Goal: Navigation & Orientation: Find specific page/section

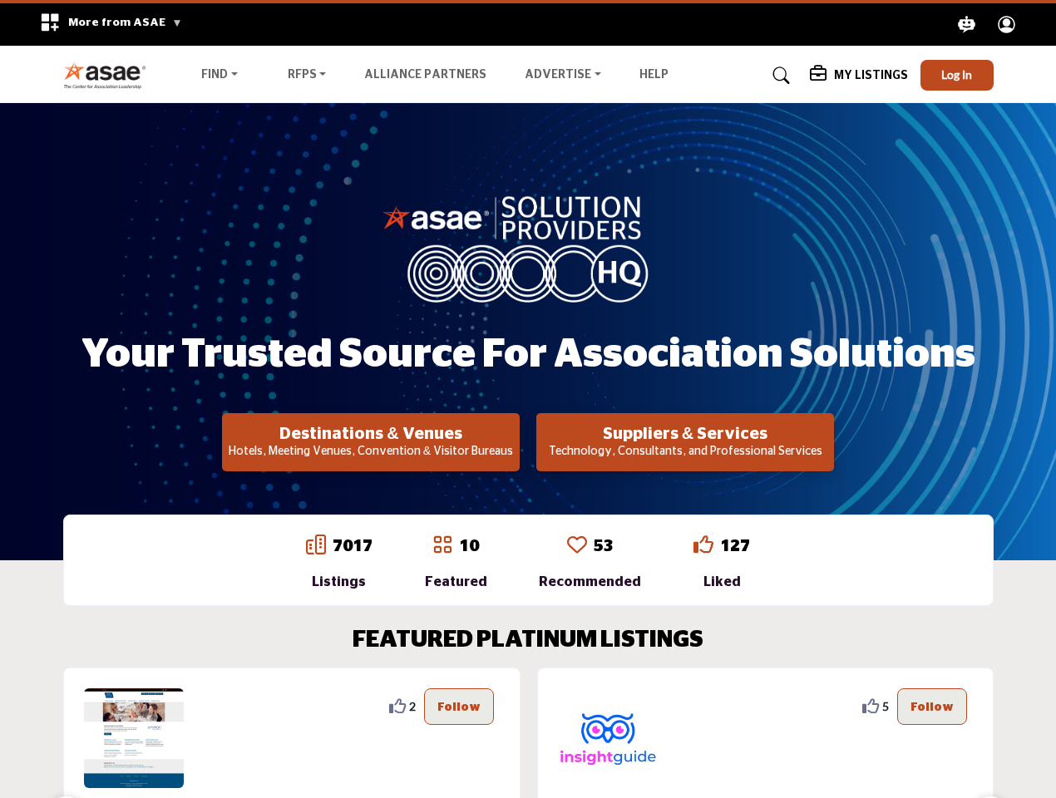
click at [105, 24] on span "More from ASAE" at bounding box center [125, 23] width 114 height 12
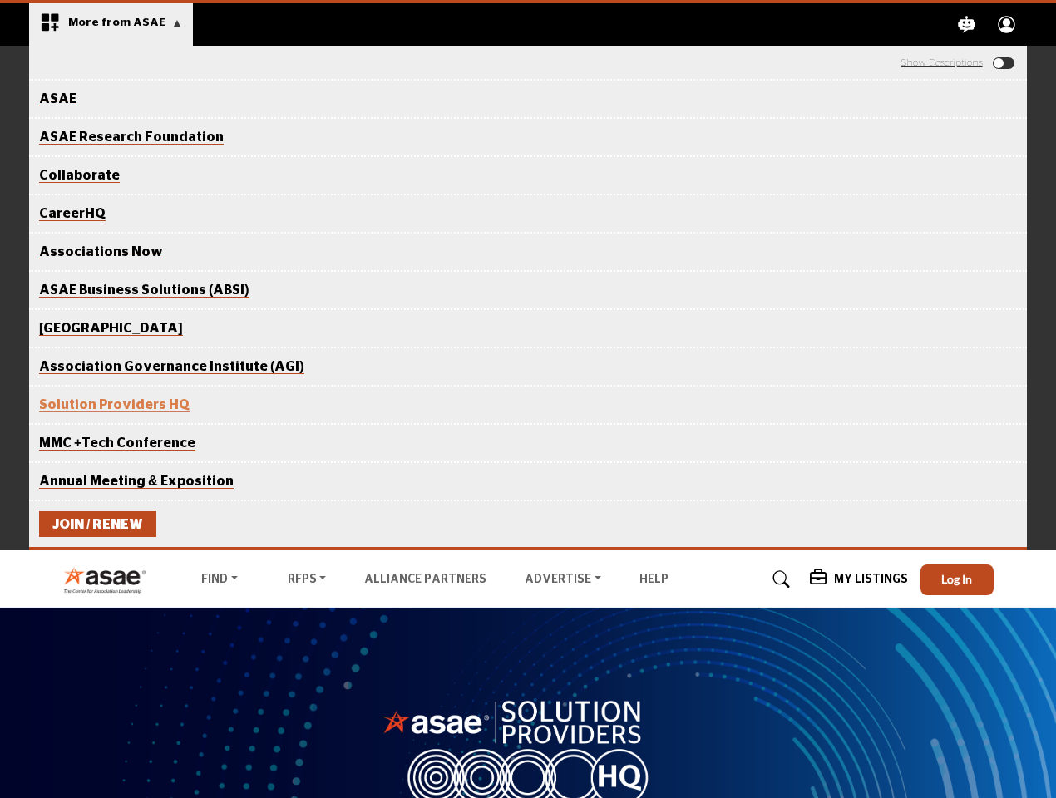
click at [967, 24] on icon "Explore ASAE" at bounding box center [967, 24] width 17 height 17
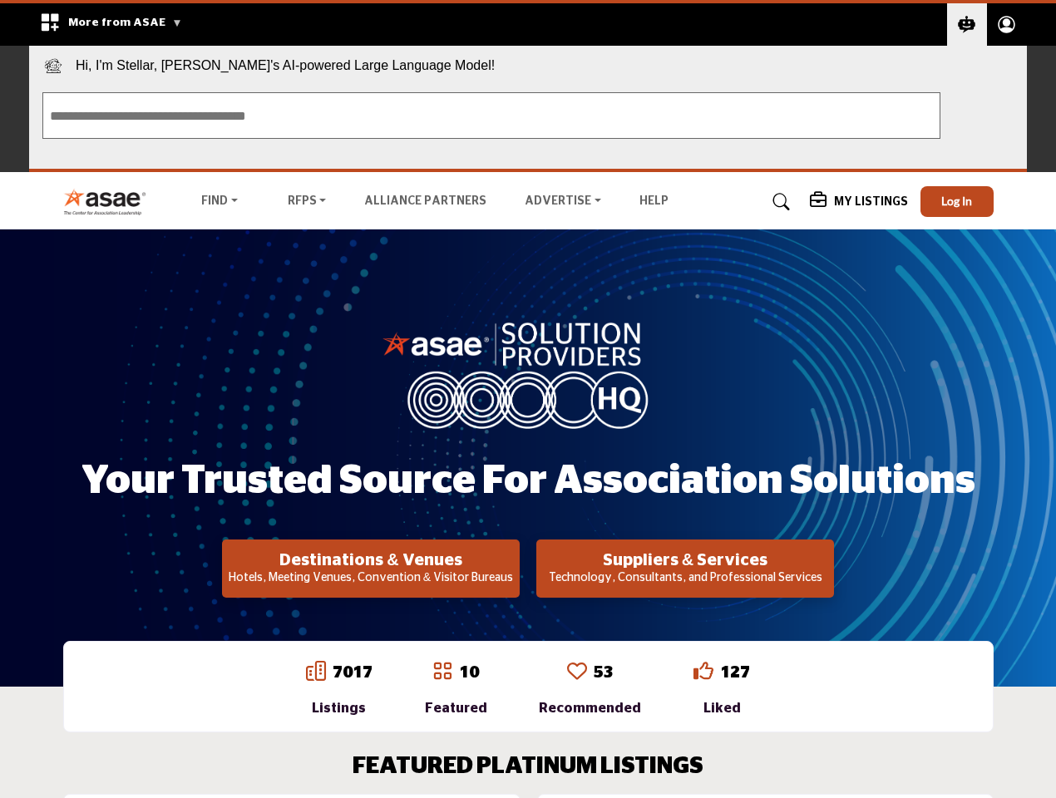
click at [1007, 24] on circle "Explore ASAE" at bounding box center [1007, 22] width 8 height 8
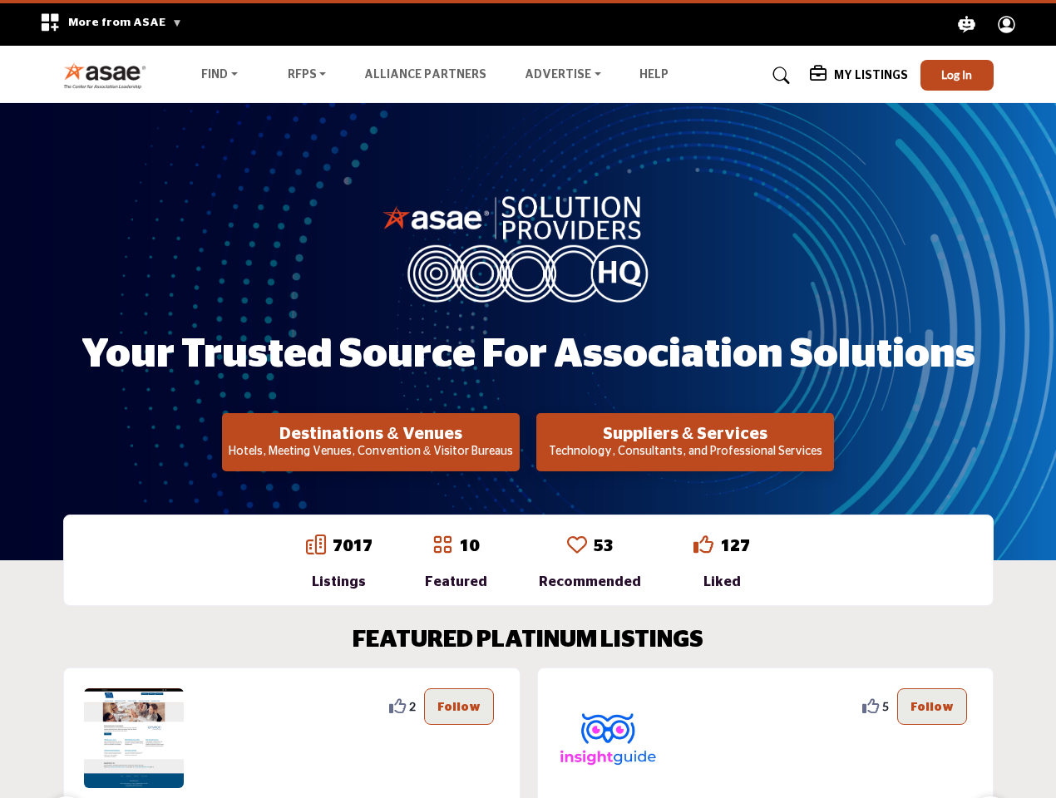
click at [957, 75] on span "Hi, I'm Stellar, [PERSON_NAME]'s AI-powered Large Language Model!" at bounding box center [528, 62] width 998 height 33
click at [371, 442] on div "Your Trusted Source for Association Solutions Destinations & Venues Hotels, Mee…" at bounding box center [528, 331] width 930 height 279
click at [685, 442] on h2 "Suppliers & Services" at bounding box center [685, 434] width 288 height 20
click at [506, 733] on div "2" at bounding box center [291, 809] width 457 height 282
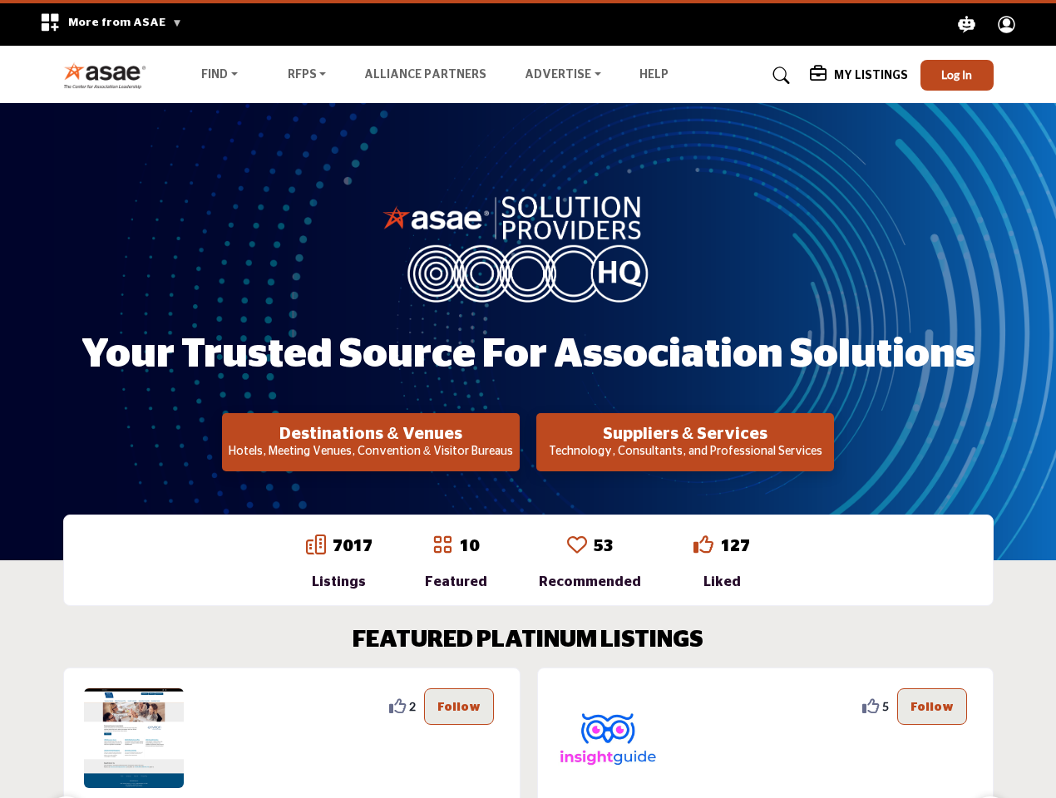
click at [0, 706] on section "FEATURED PLATINUM LISTINGS 0 0 Follow Following Greensboro Area CVB ... View Mo…" at bounding box center [528, 788] width 1056 height 389
click at [0, 707] on section "FEATURED PLATINUM LISTINGS 0 0 Follow Following Greensboro Area CVB ... View Mo…" at bounding box center [528, 788] width 1056 height 389
